Goal: Information Seeking & Learning: Learn about a topic

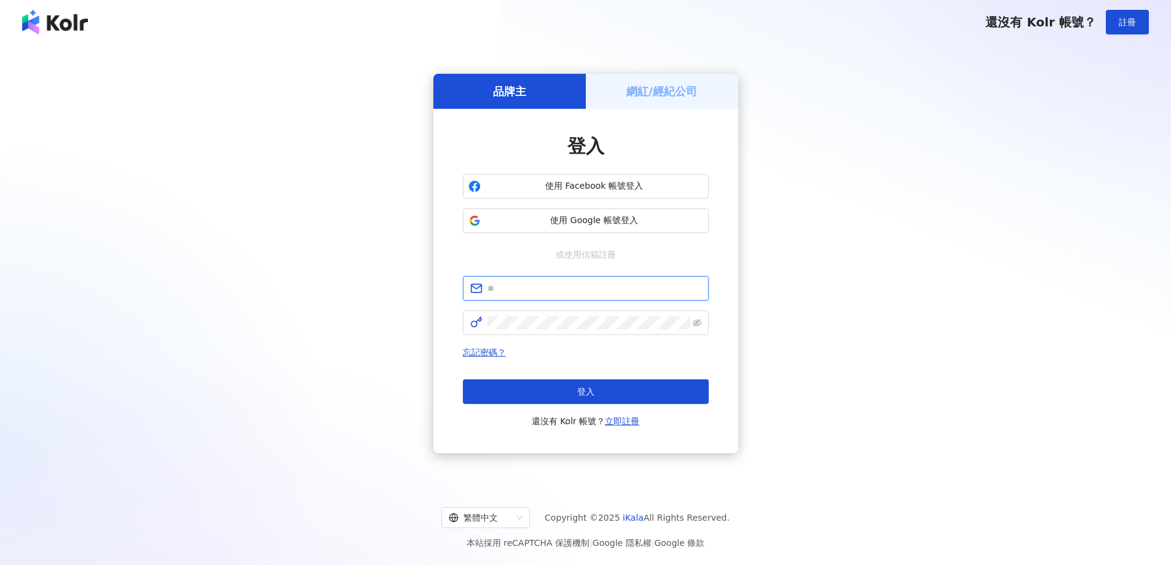
click at [526, 293] on input "text" at bounding box center [594, 289] width 214 height 14
type input "**********"
click button "登入" at bounding box center [586, 391] width 246 height 25
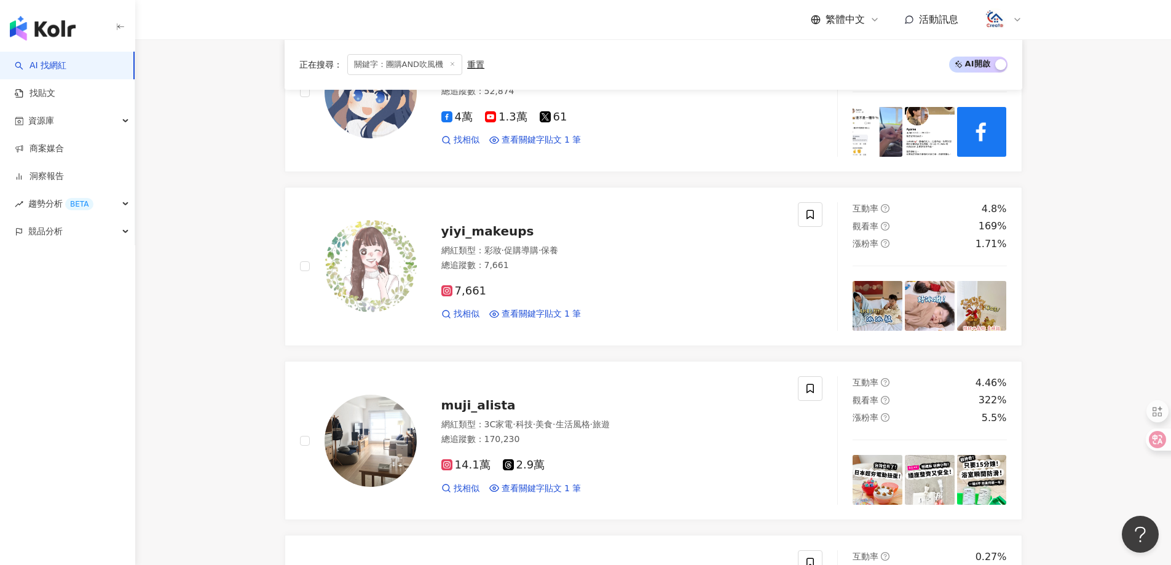
scroll to position [615, 0]
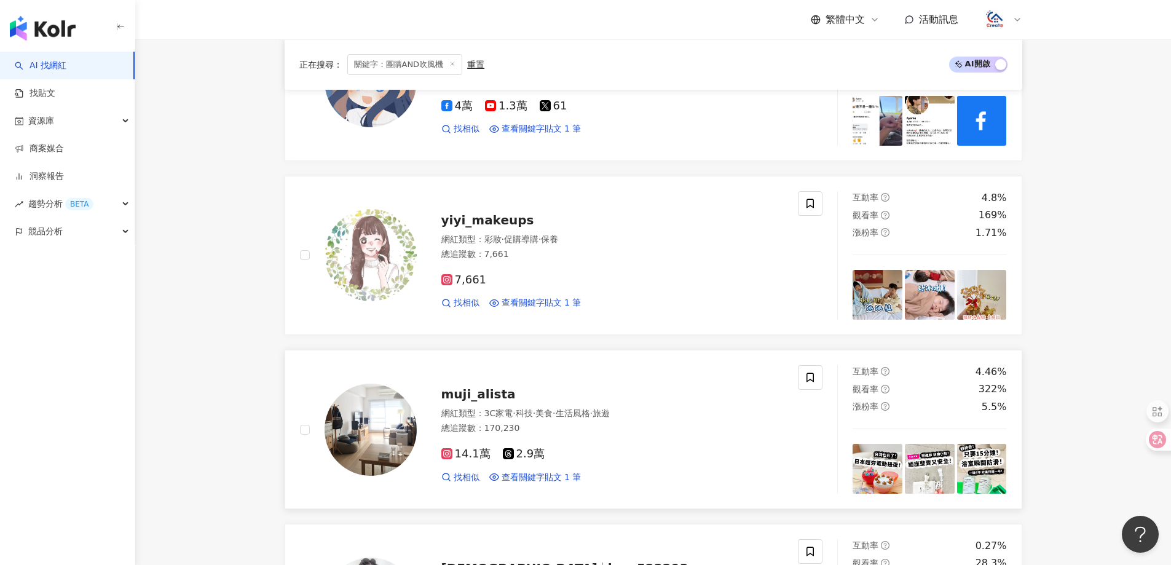
click at [500, 395] on span "muji_alista" at bounding box center [478, 394] width 74 height 15
click at [53, 146] on link "商案媒合" at bounding box center [39, 149] width 49 height 12
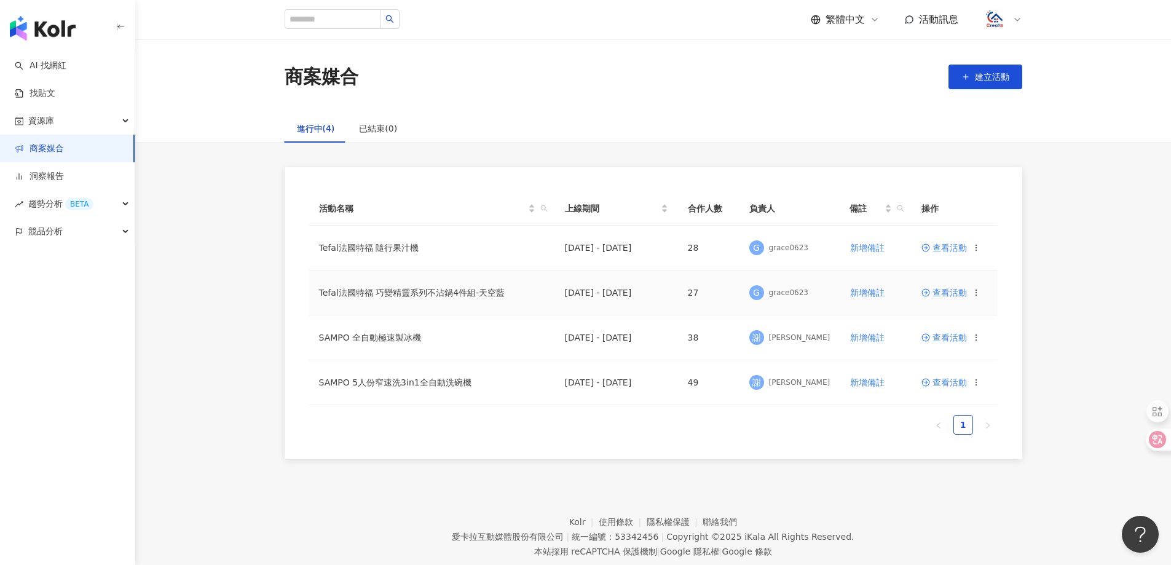
click at [935, 289] on span "查看活動" at bounding box center [943, 292] width 45 height 9
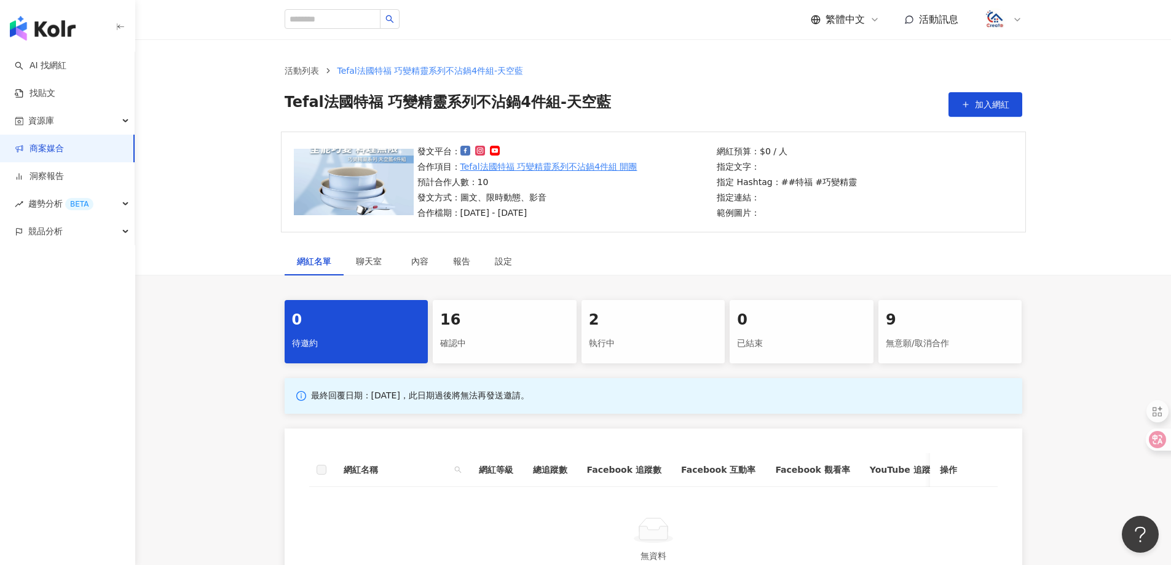
click at [534, 320] on div "16" at bounding box center [504, 320] width 129 height 21
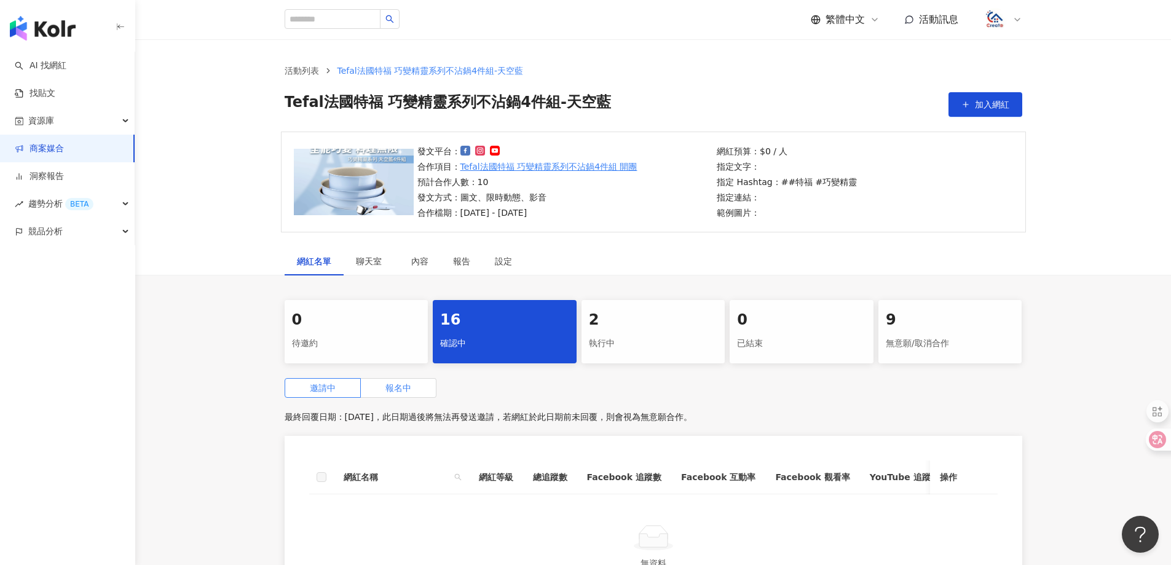
click at [405, 387] on span "報名中" at bounding box center [398, 388] width 26 height 10
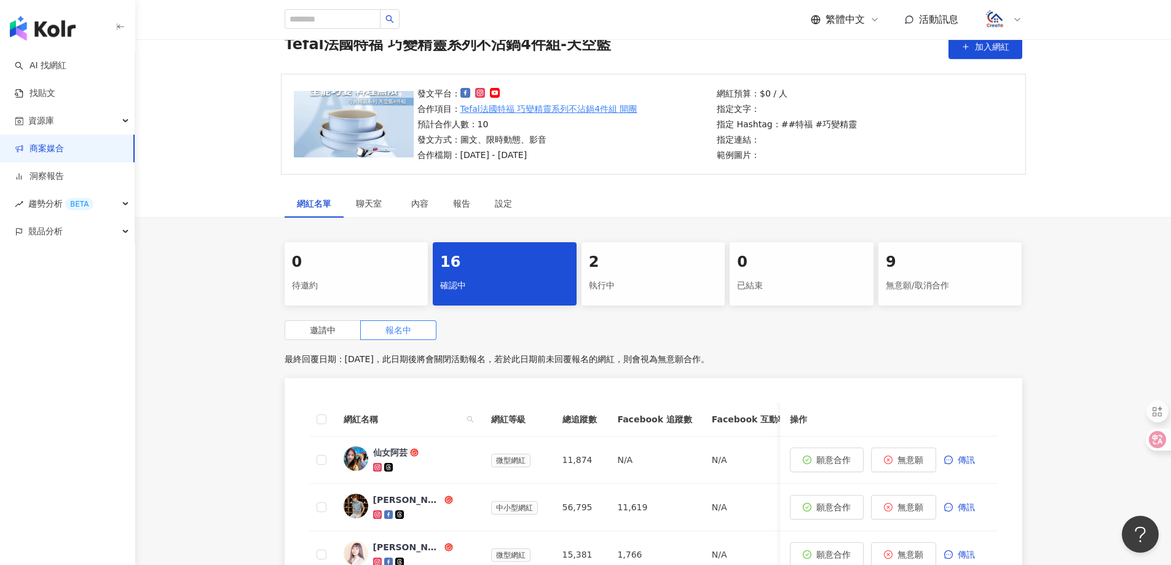
scroll to position [123, 0]
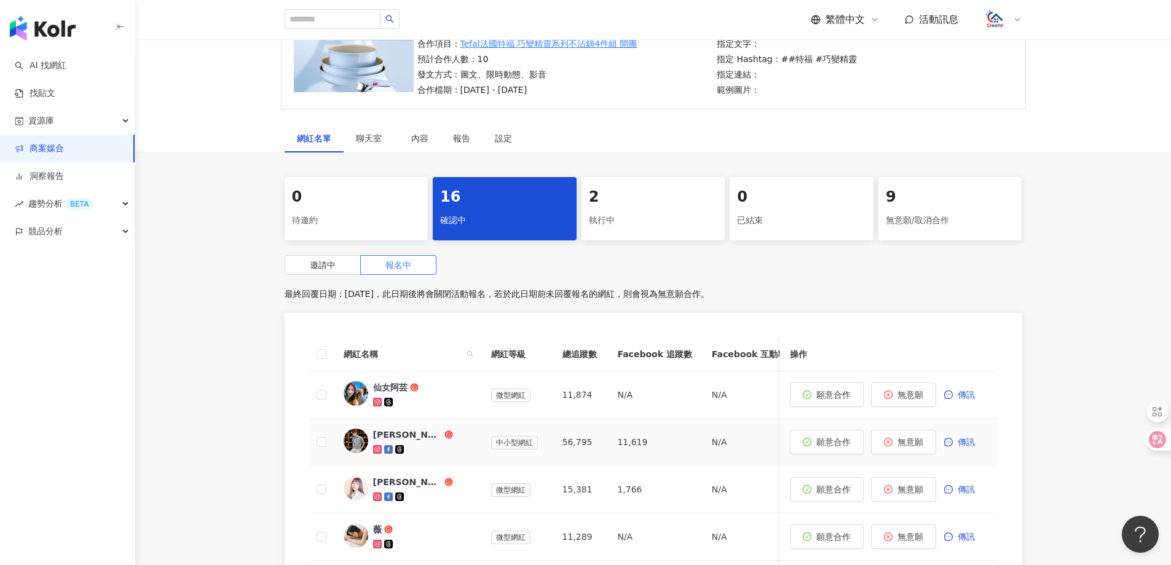
click at [395, 431] on div "[PERSON_NAME]" at bounding box center [407, 434] width 69 height 12
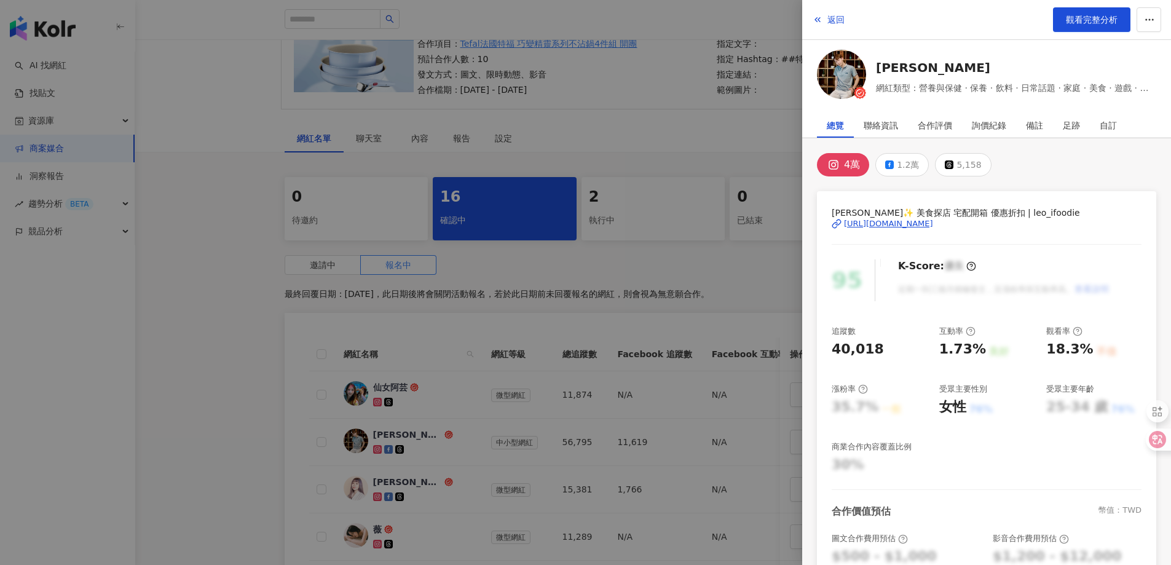
click at [933, 220] on div "[URL][DOMAIN_NAME]" at bounding box center [888, 223] width 89 height 11
click at [1087, 18] on span "觀看完整分析" at bounding box center [1092, 20] width 52 height 10
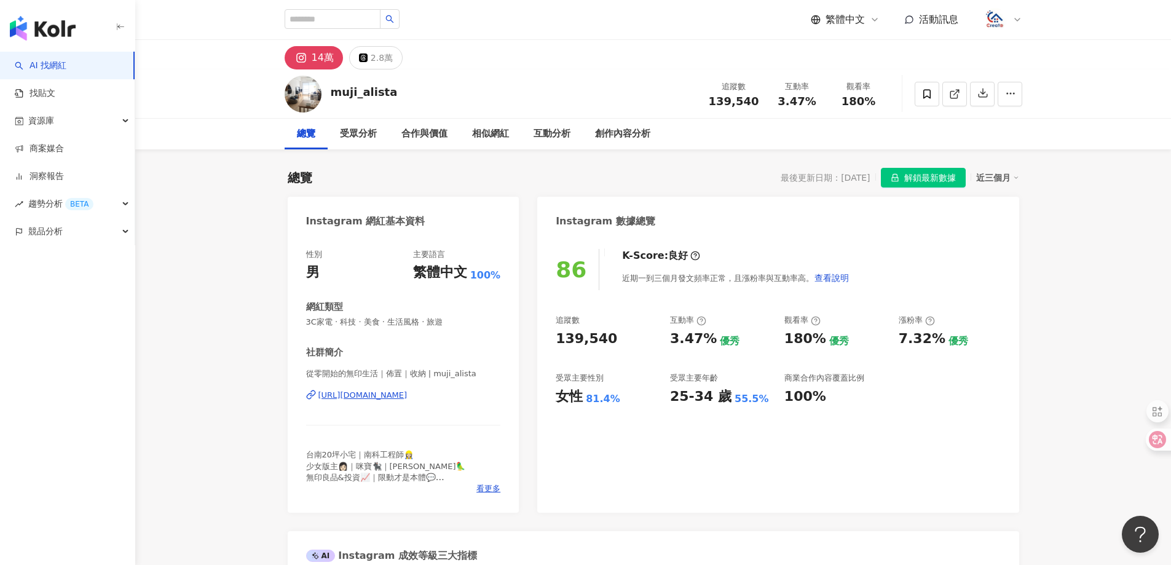
click at [393, 396] on div "https://www.instagram.com/muji_alista/" at bounding box center [362, 395] width 89 height 11
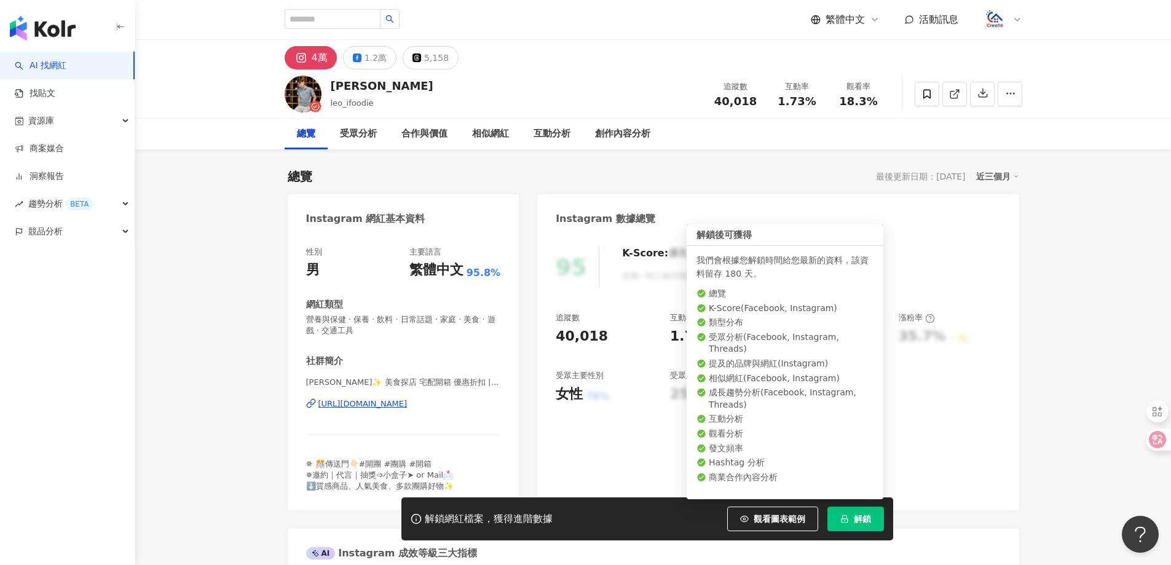
click at [860, 523] on span "解鎖" at bounding box center [862, 519] width 17 height 10
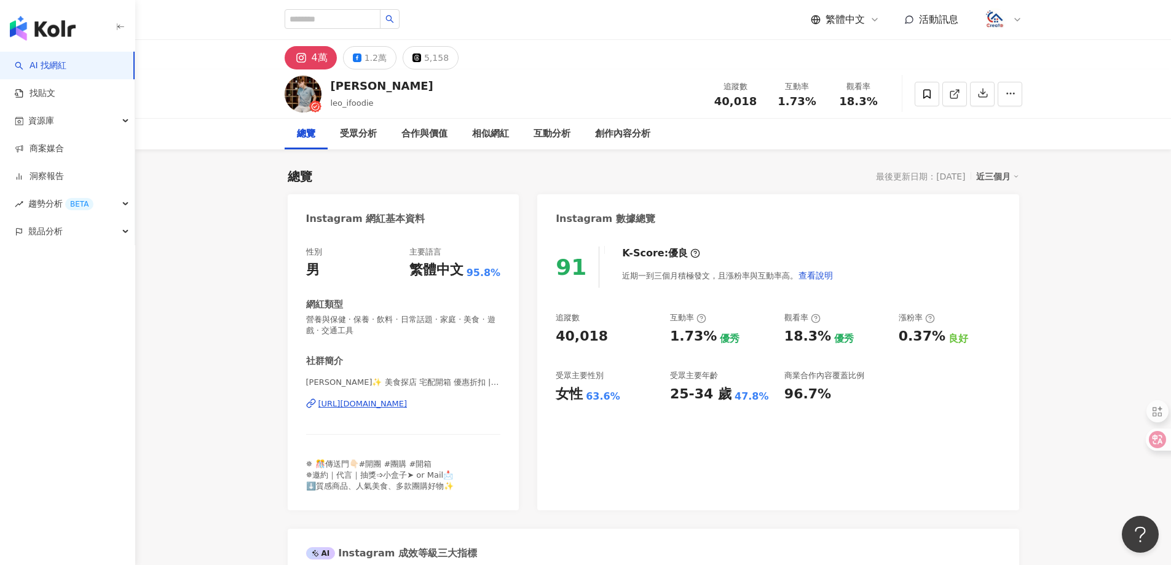
click at [1114, 87] on div "LEO廖廣 leo_ifoodie 追蹤數 40,018 互動率 1.73% 觀看率 18.3%" at bounding box center [653, 93] width 1036 height 49
